Goal: Find specific page/section: Find specific page/section

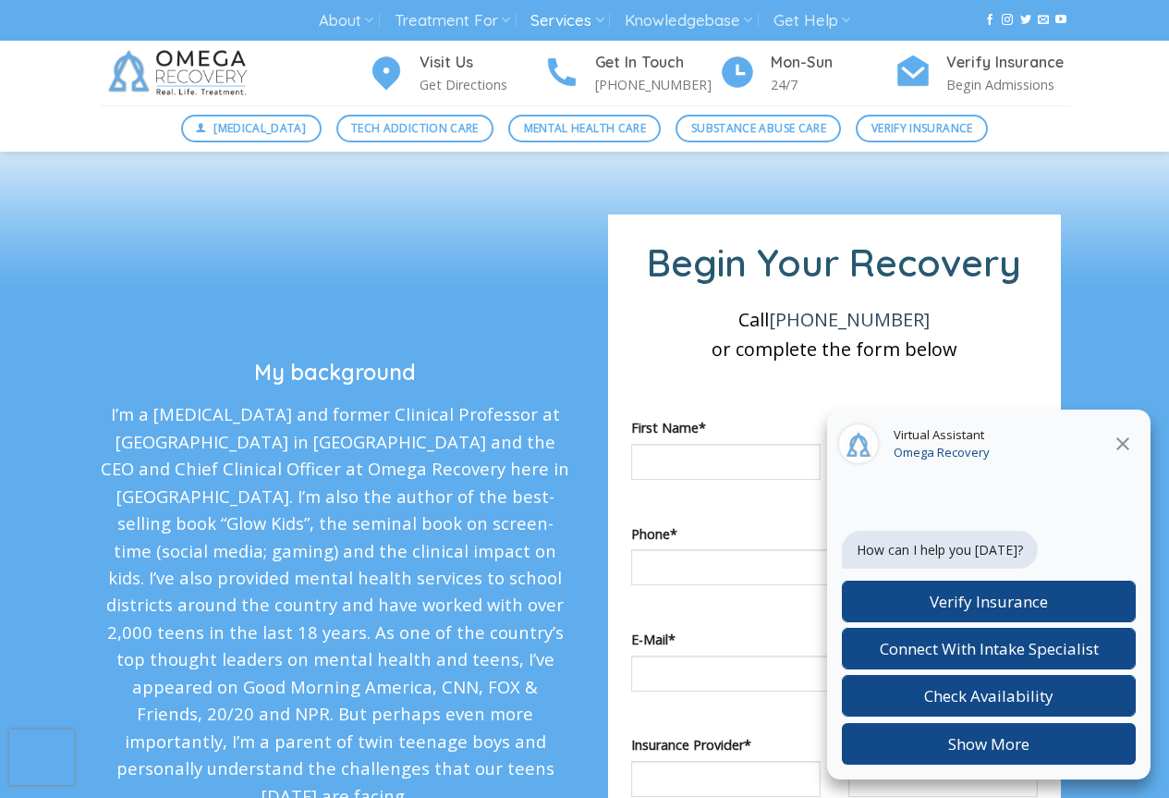
scroll to position [1109, 0]
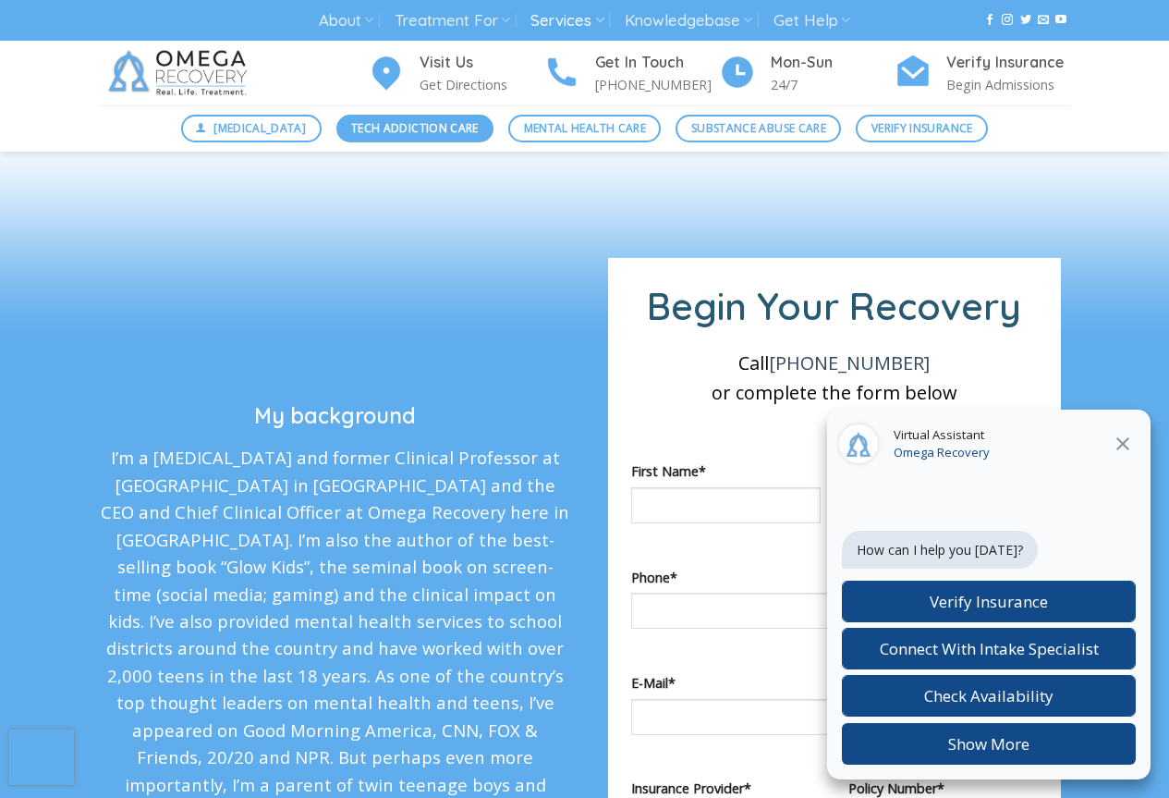
click at [397, 125] on span "Tech Addiction Care" at bounding box center [415, 128] width 128 height 18
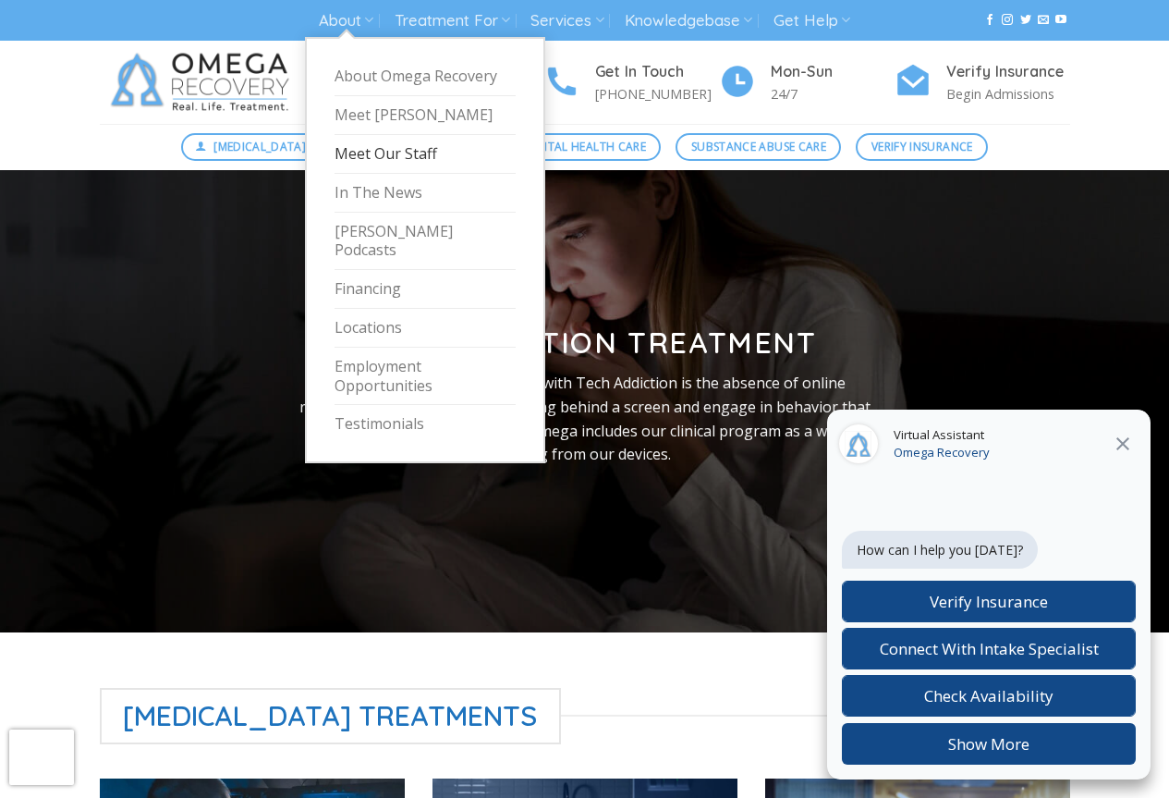
click at [395, 160] on link "Meet Our Staff" at bounding box center [425, 154] width 181 height 39
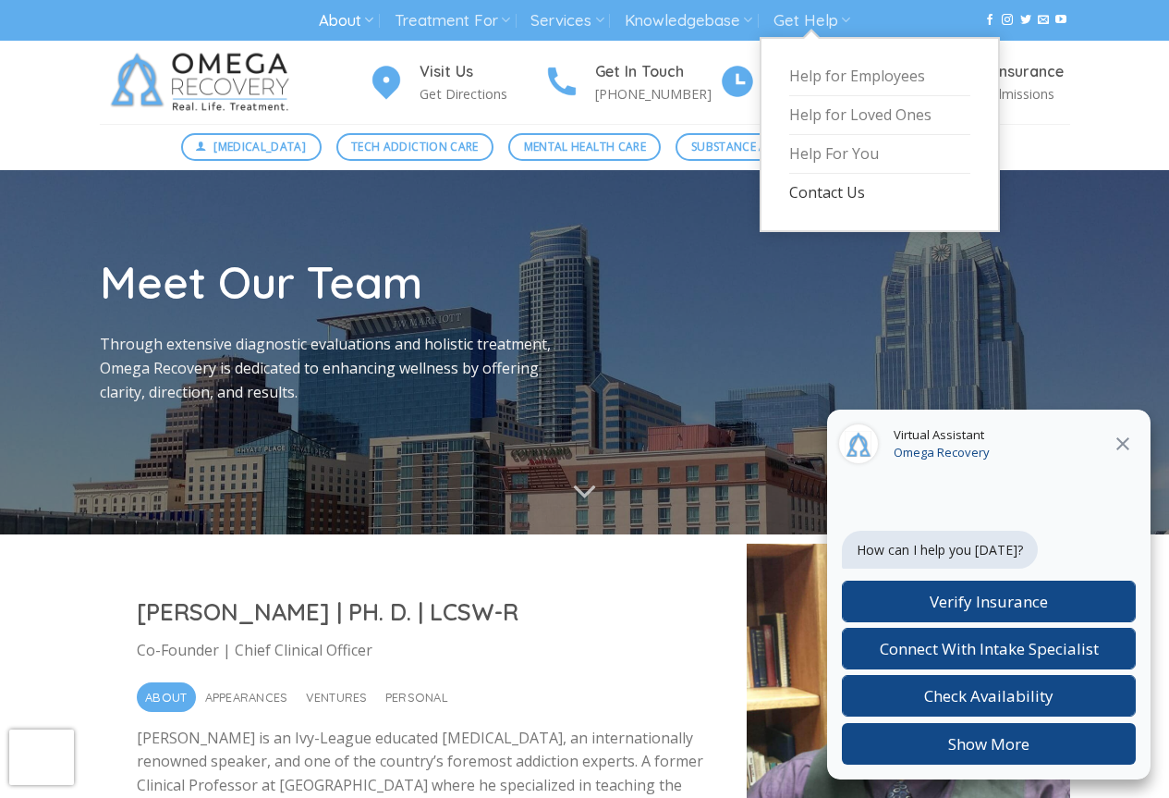
click at [829, 193] on link "Contact Us" at bounding box center [879, 193] width 181 height 38
